Goal: Transaction & Acquisition: Purchase product/service

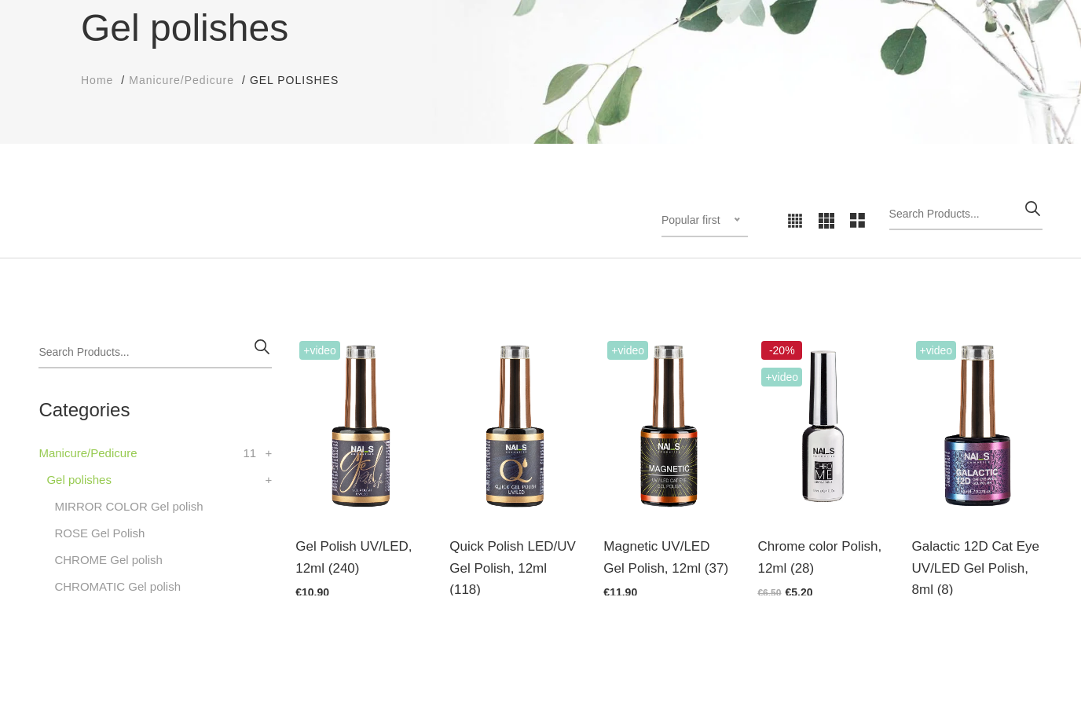
scroll to position [57, 0]
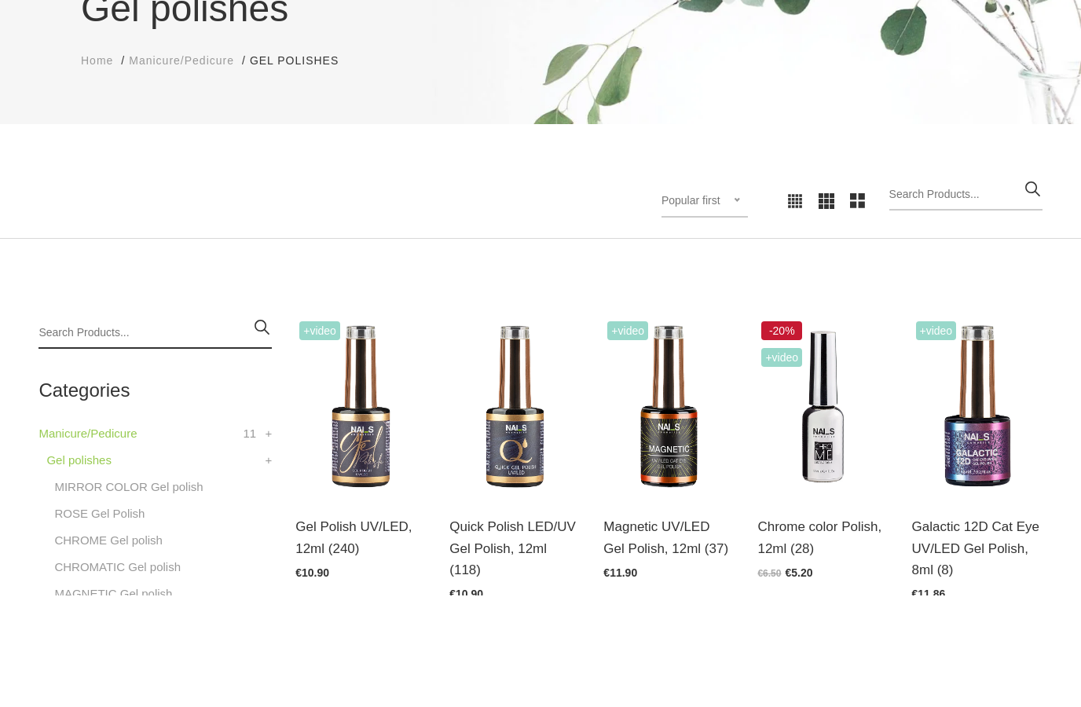
click at [152, 429] on input "search" at bounding box center [155, 444] width 233 height 31
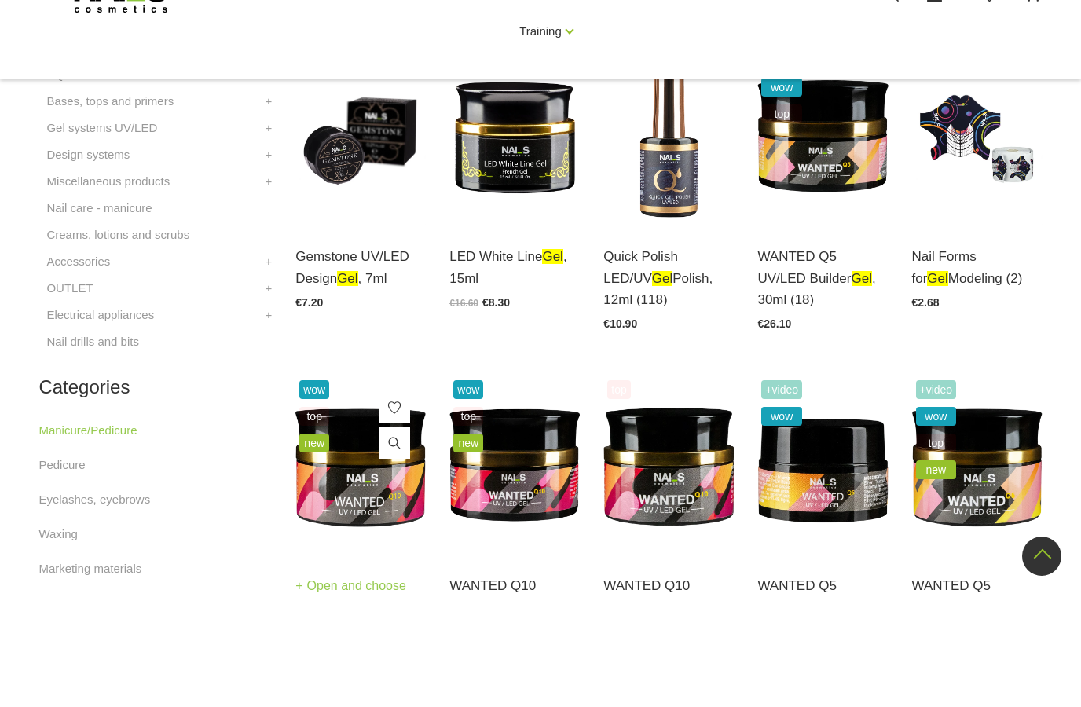
scroll to position [659, 0]
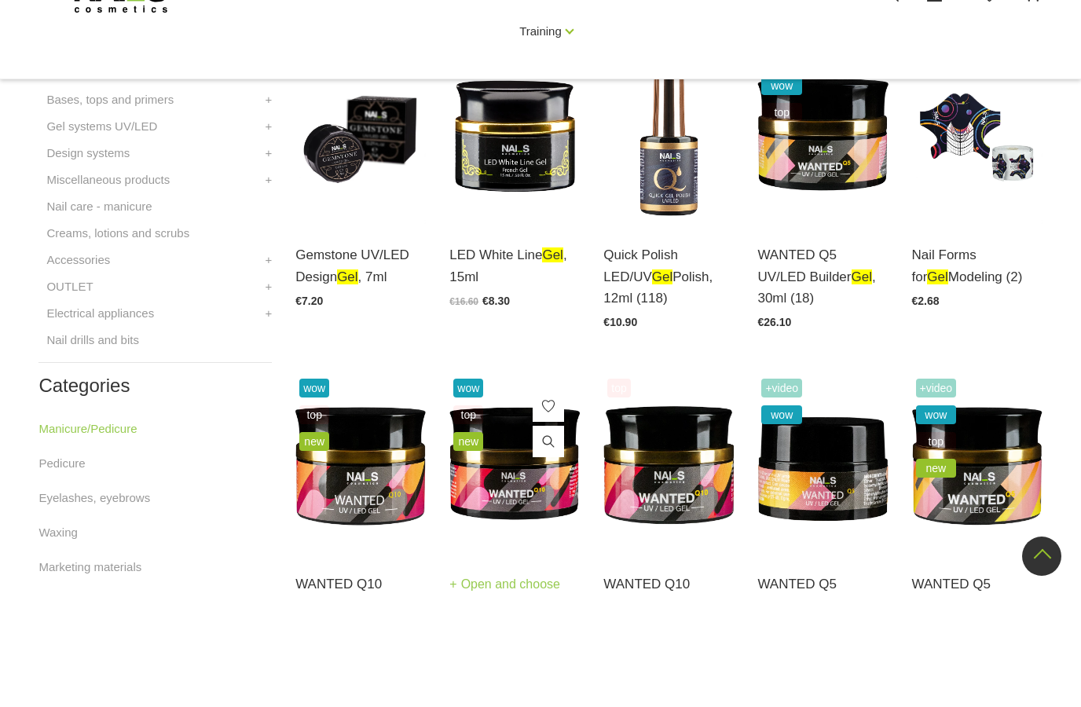
type input "Gel"
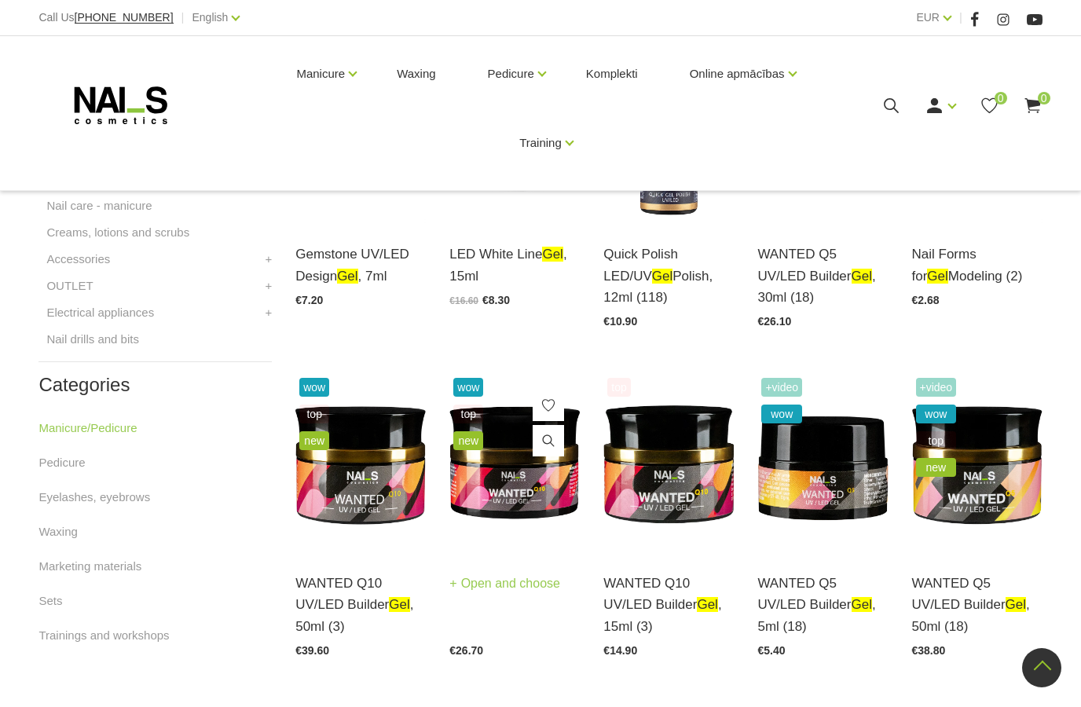
click at [537, 432] on img at bounding box center [515, 463] width 130 height 179
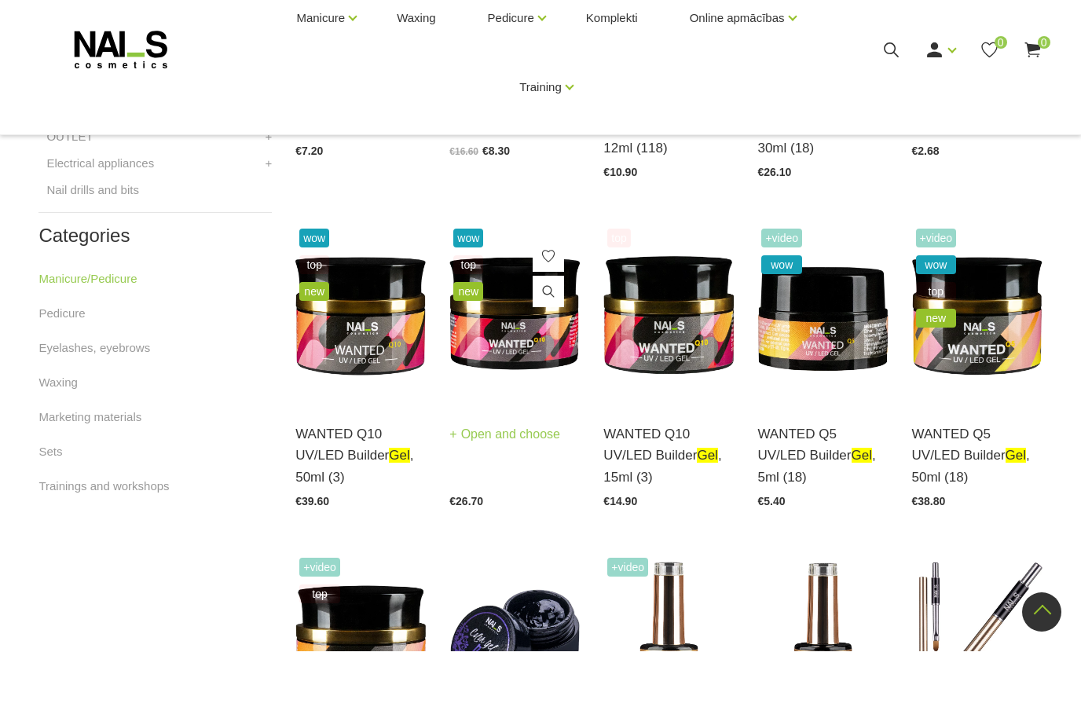
scroll to position [874, 0]
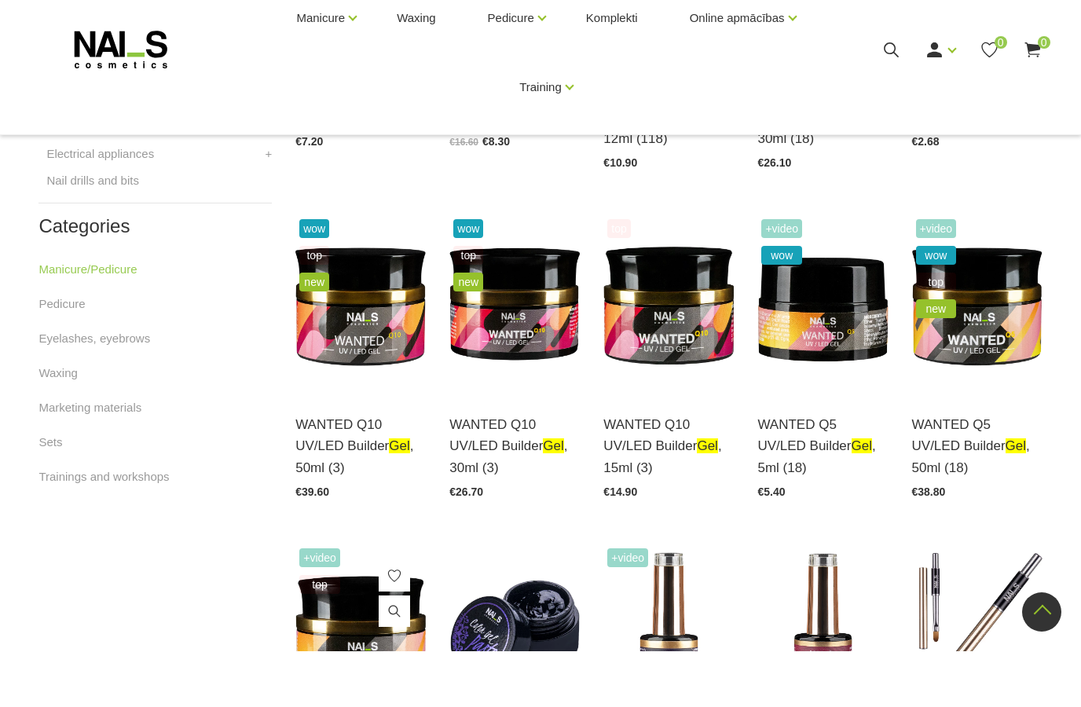
click at [387, 600] on img at bounding box center [360, 689] width 130 height 179
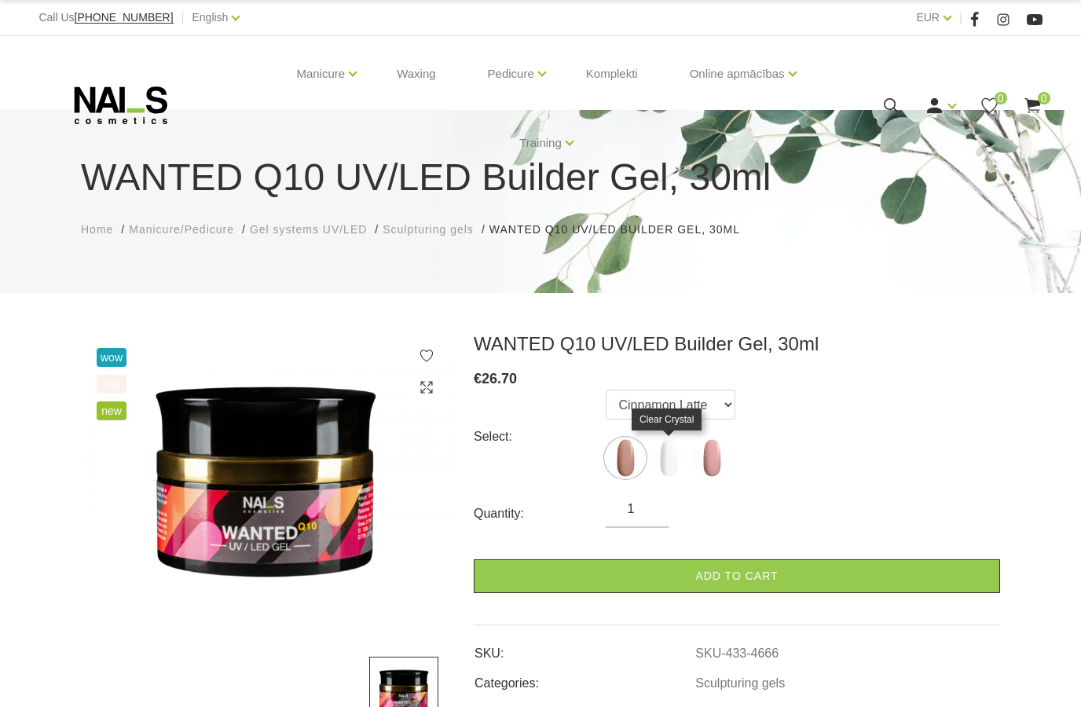
click at [664, 455] on img at bounding box center [668, 458] width 39 height 39
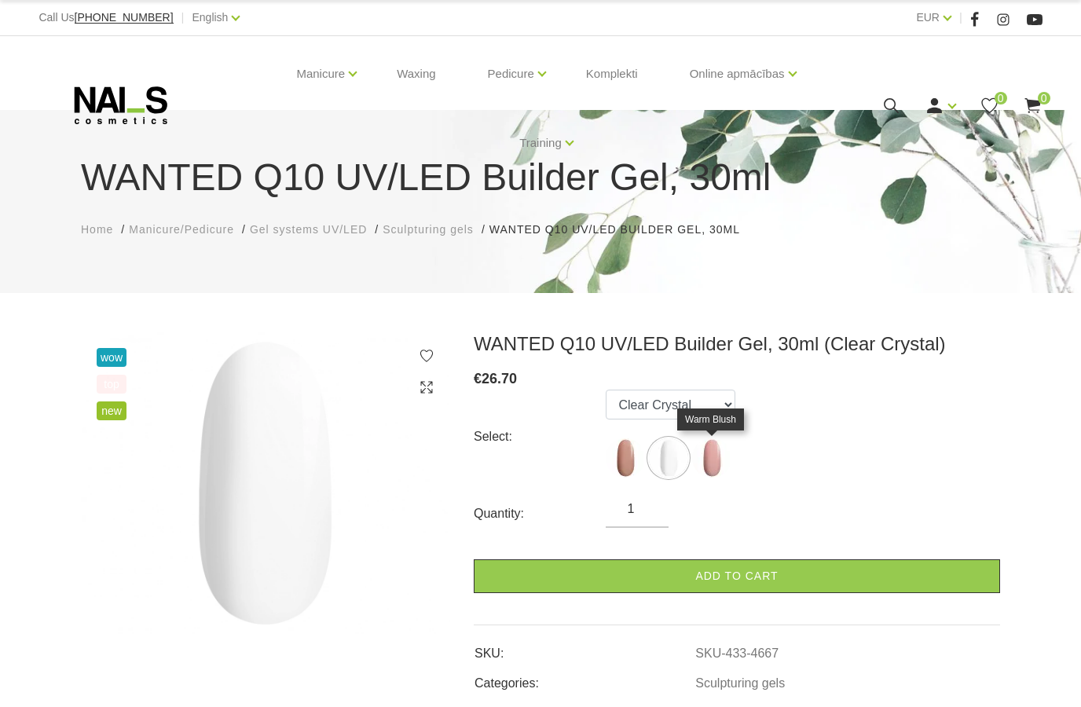
click at [719, 458] on img at bounding box center [711, 458] width 39 height 39
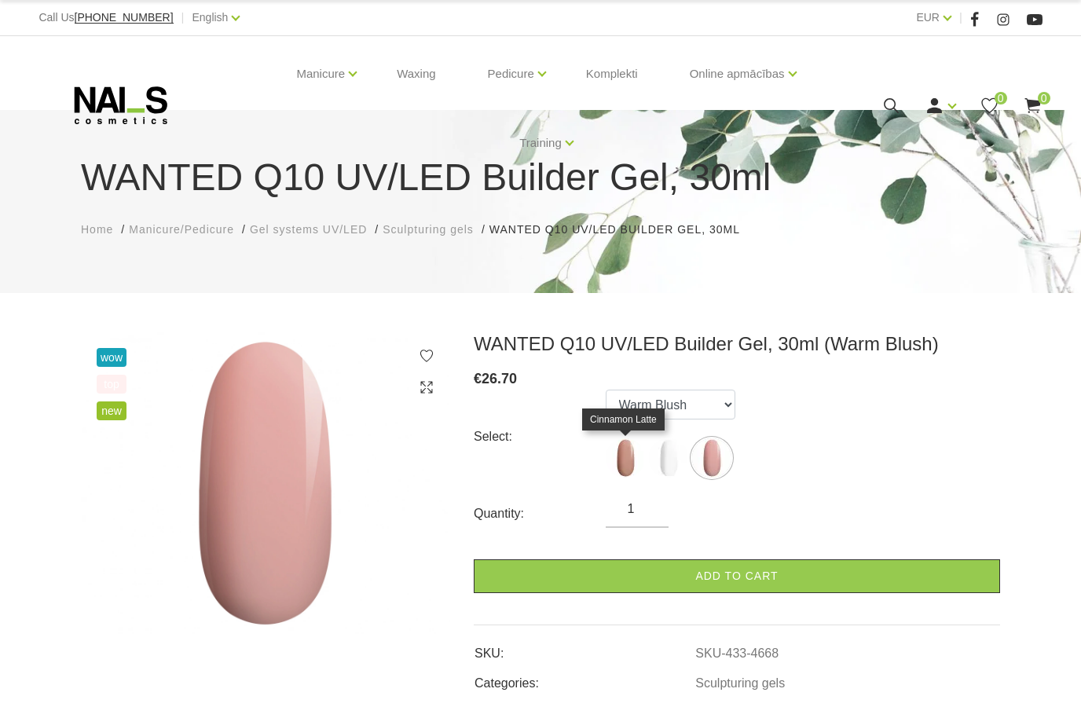
click at [611, 450] on img at bounding box center [625, 458] width 39 height 39
select select "4666"
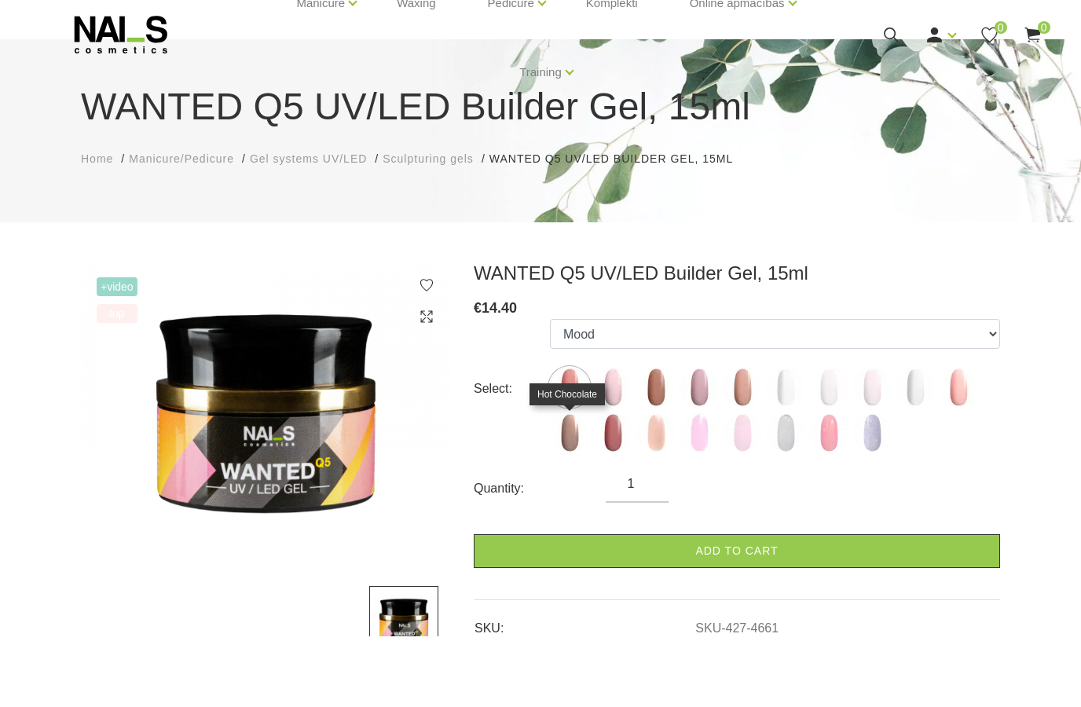
scroll to position [15, 0]
click at [572, 469] on img at bounding box center [569, 488] width 39 height 39
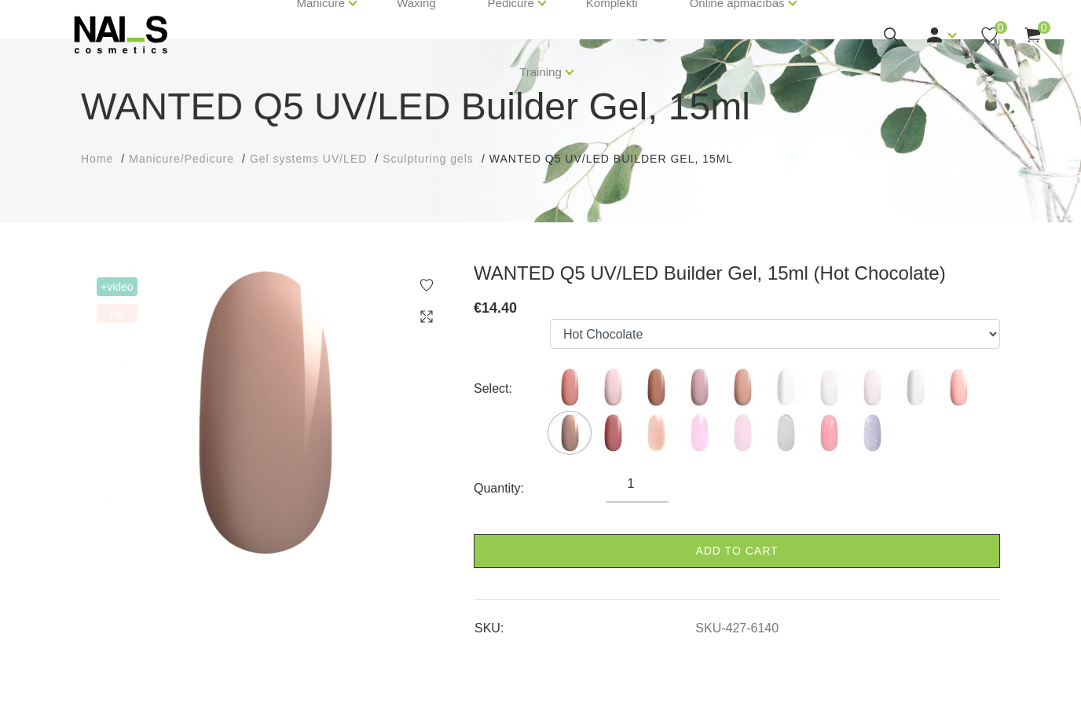
click at [326, 338] on img at bounding box center [265, 468] width 369 height 302
click at [266, 375] on img at bounding box center [265, 468] width 369 height 302
click at [875, 424] on img at bounding box center [872, 443] width 39 height 39
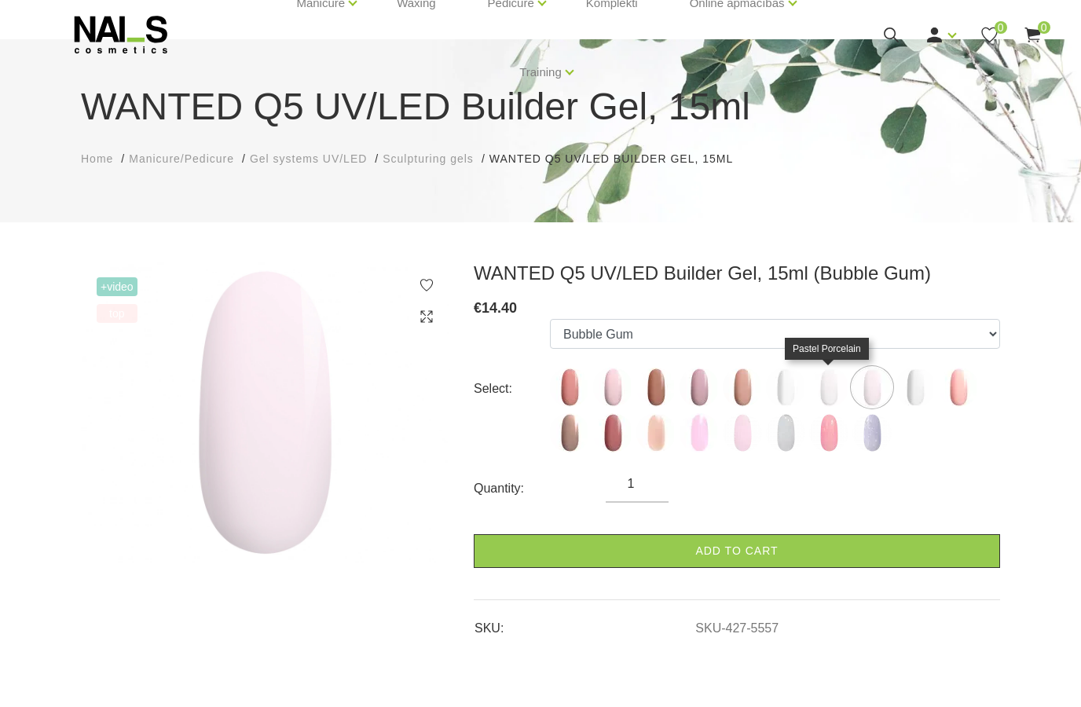
click at [822, 424] on img at bounding box center [828, 443] width 39 height 39
select select "4900"
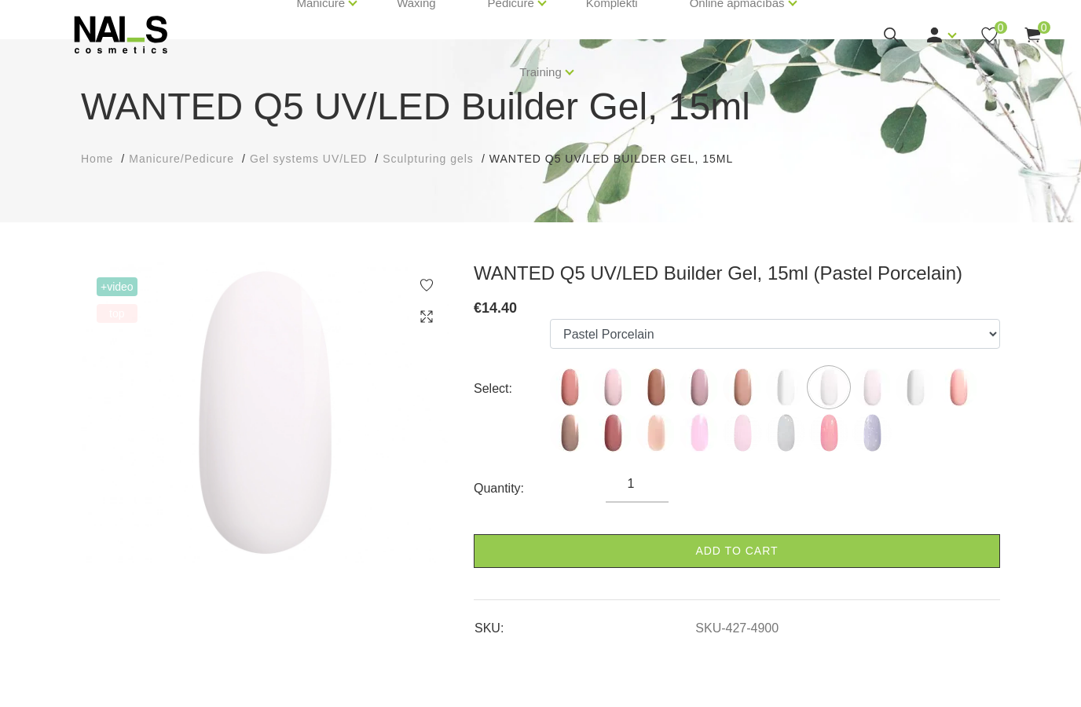
scroll to position [0, 0]
